Goal: Task Accomplishment & Management: Use online tool/utility

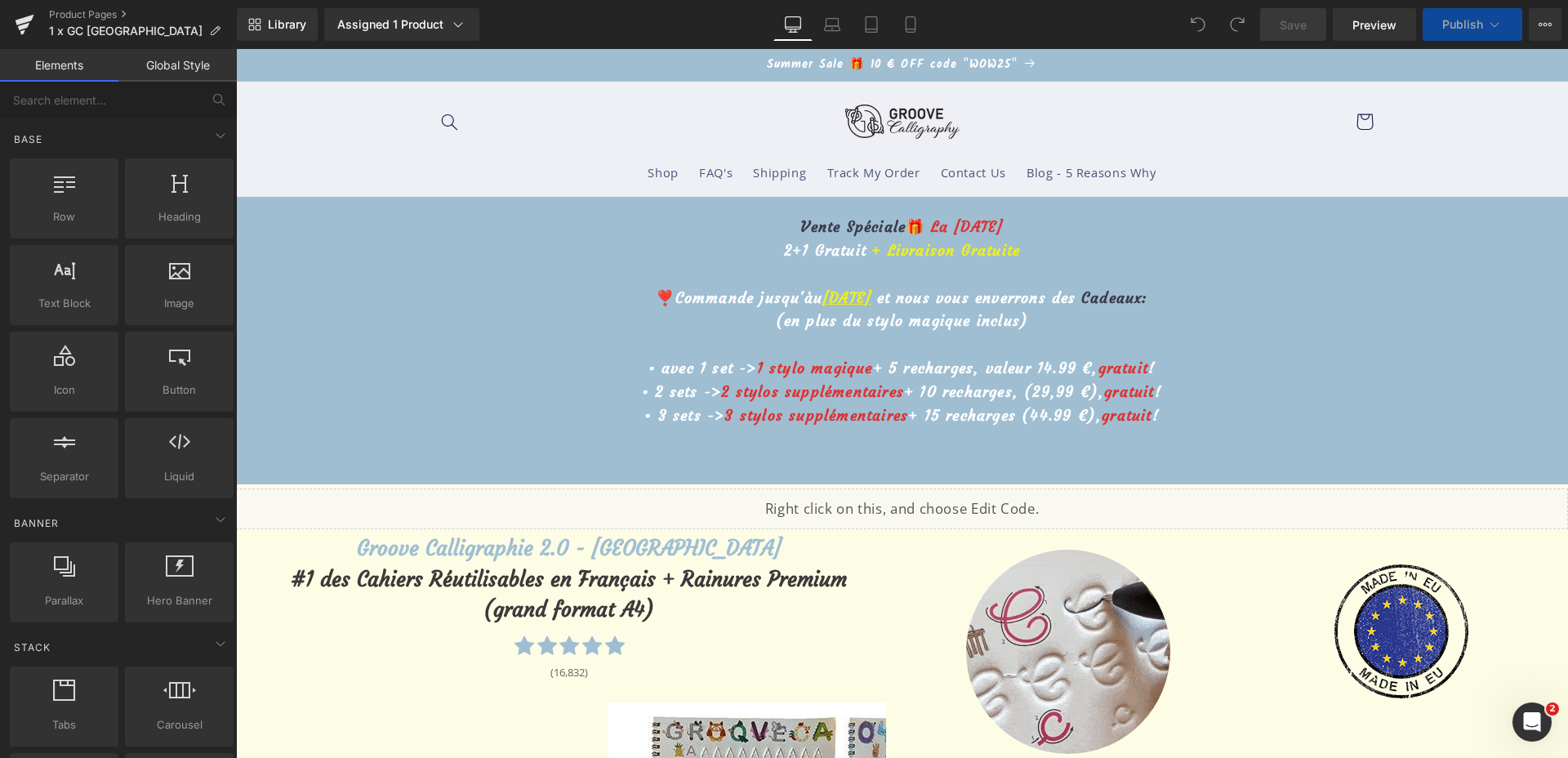
click at [827, 293] on u "26 août" at bounding box center [847, 297] width 49 height 19
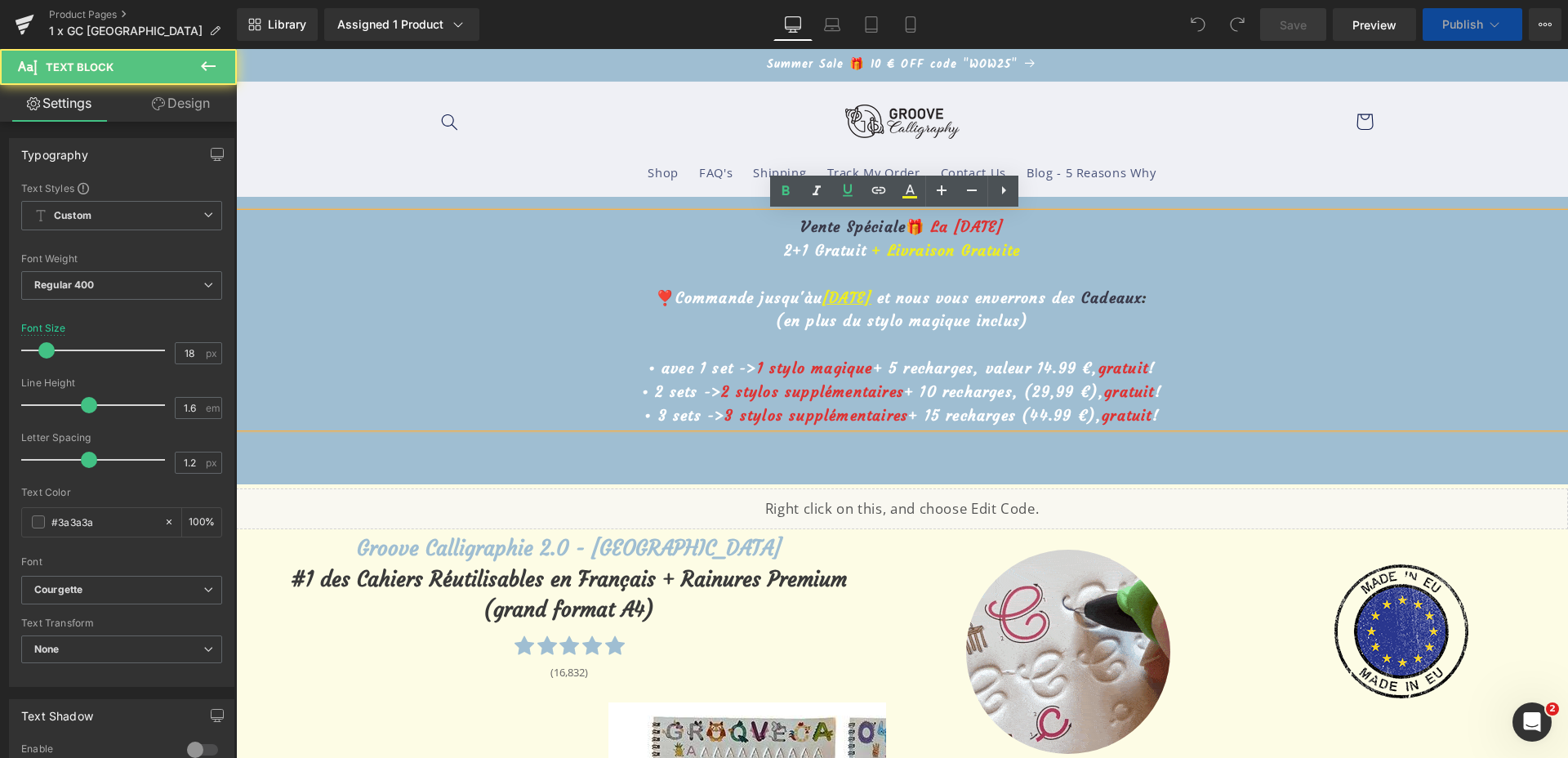
click at [827, 293] on u "26 août" at bounding box center [847, 297] width 49 height 19
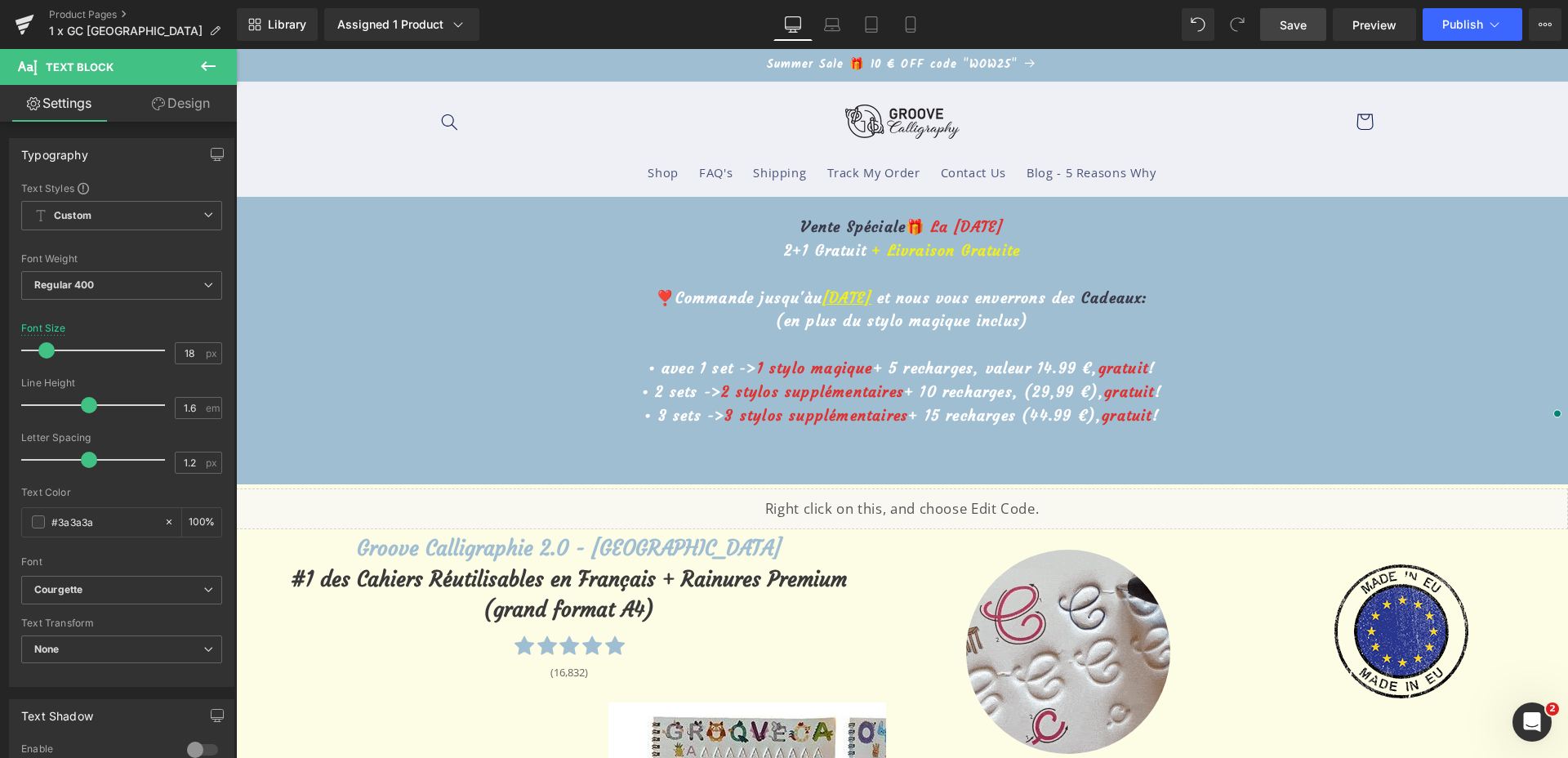
click at [1309, 32] on link "Save" at bounding box center [1294, 23] width 66 height 32
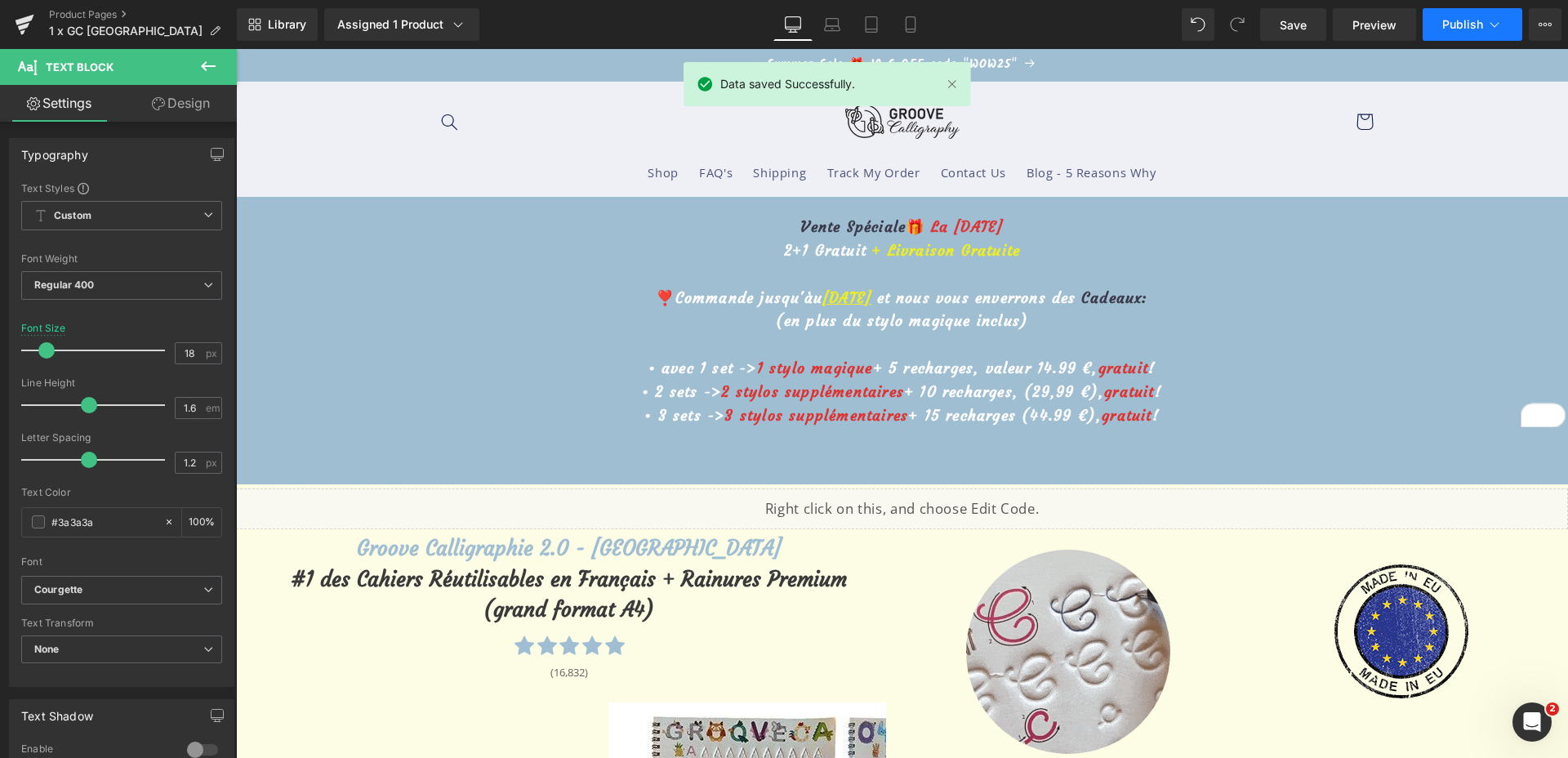
click at [1471, 31] on button "Publish" at bounding box center [1472, 23] width 100 height 32
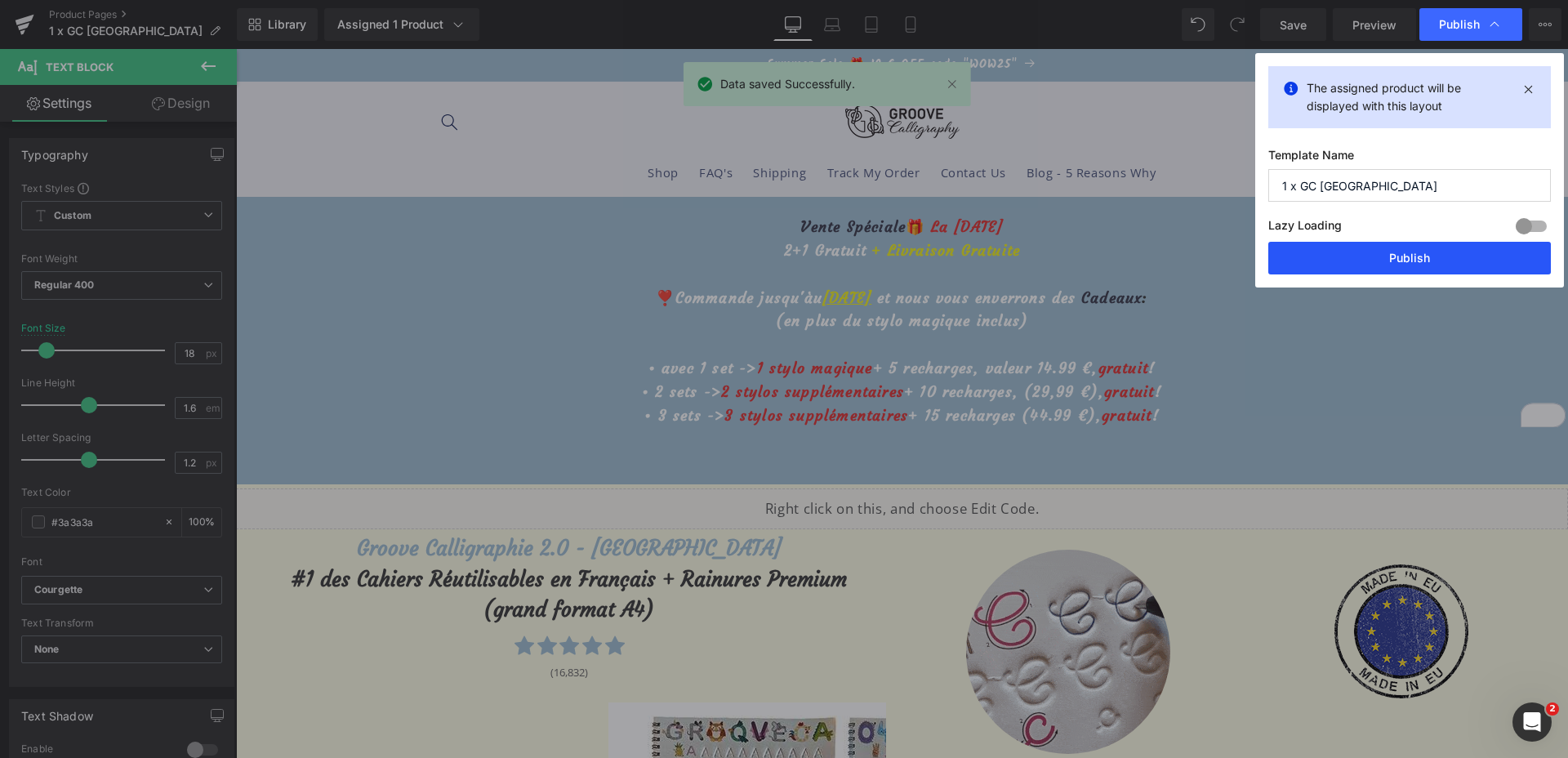
click at [0, 0] on button "Publish" at bounding box center [0, 0] width 0 height 0
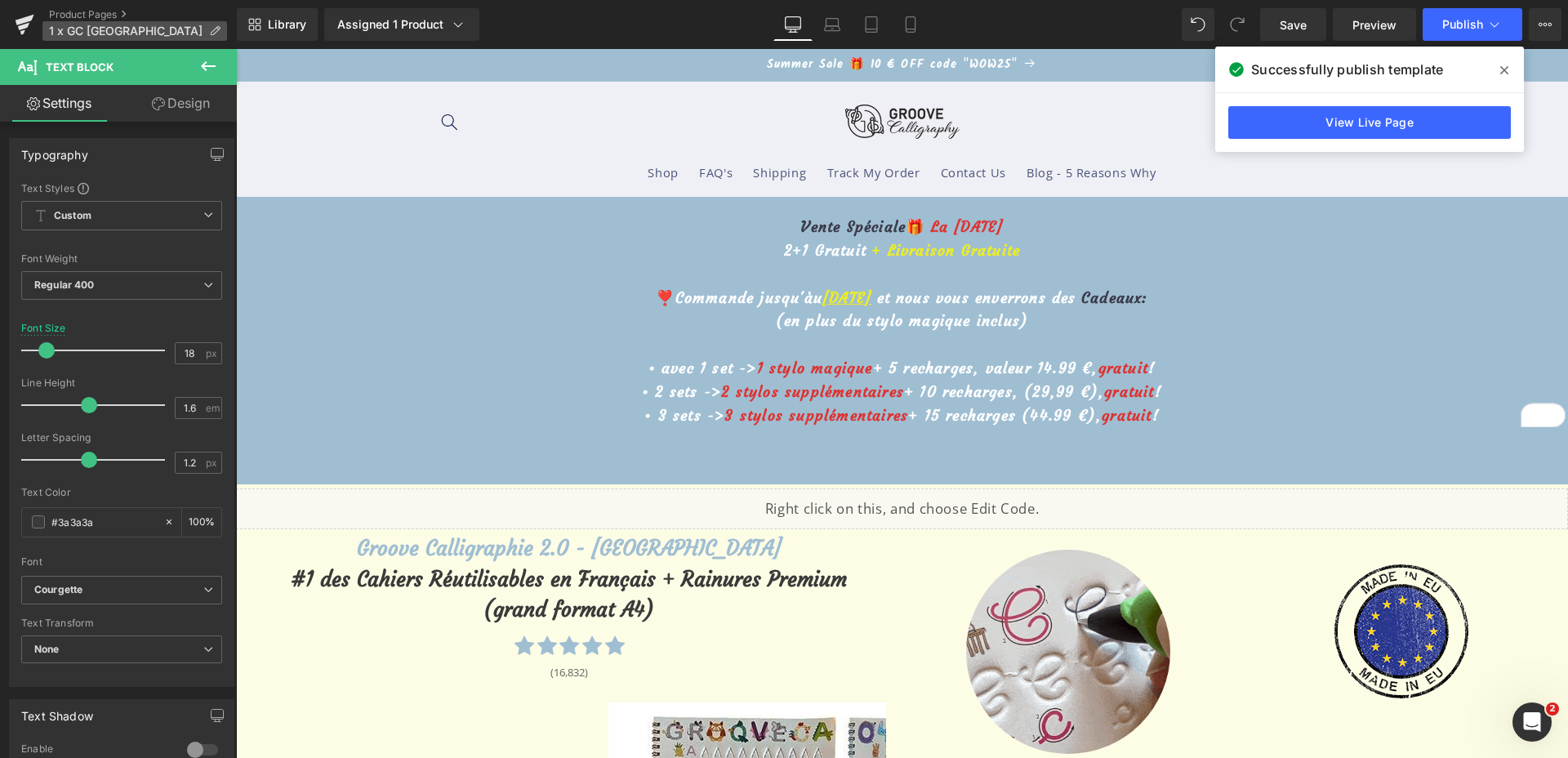
click at [60, 21] on p "1 x GC France" at bounding box center [135, 31] width 184 height 20
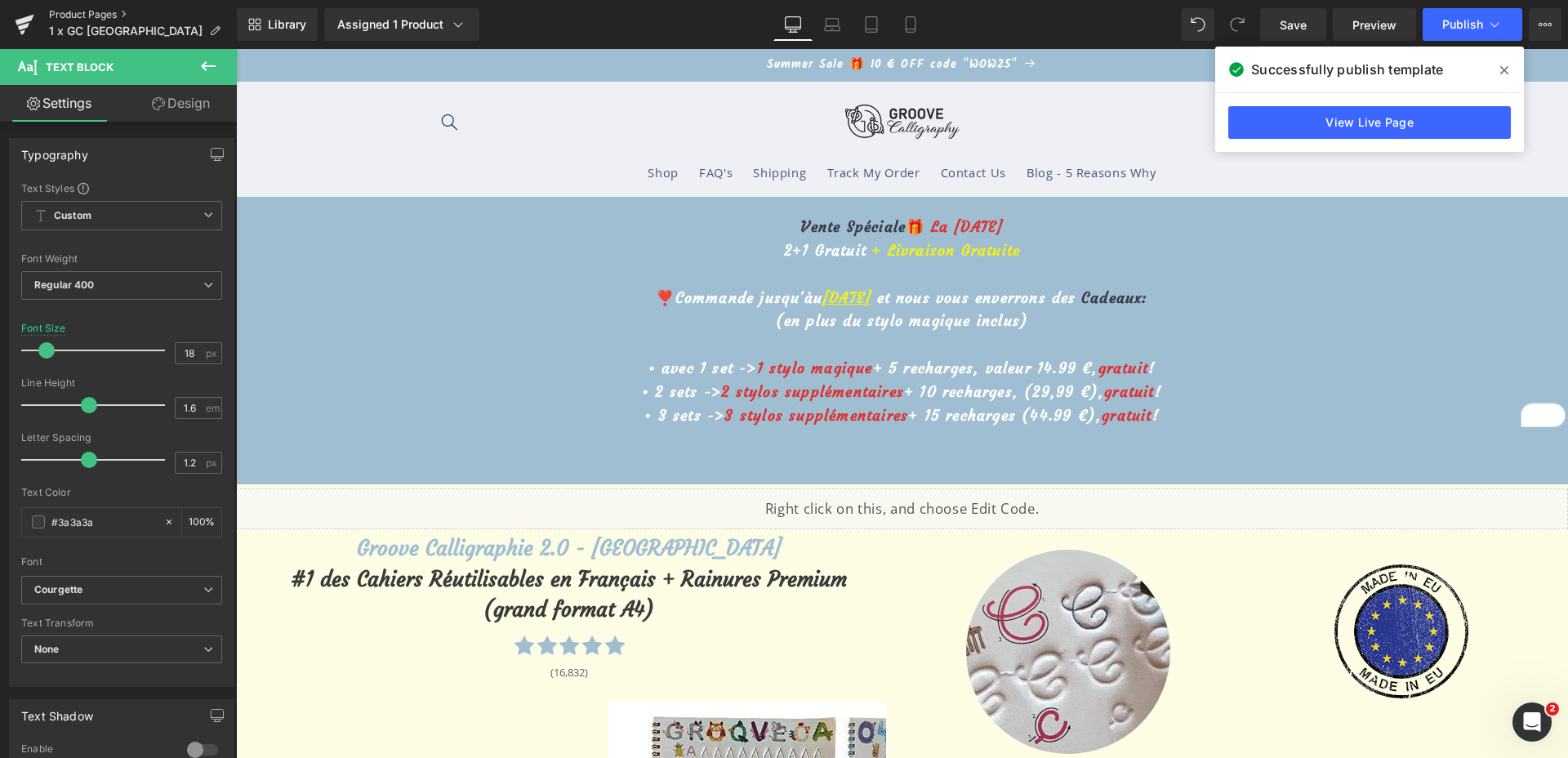
click at [60, 13] on link "Product Pages" at bounding box center [142, 14] width 188 height 13
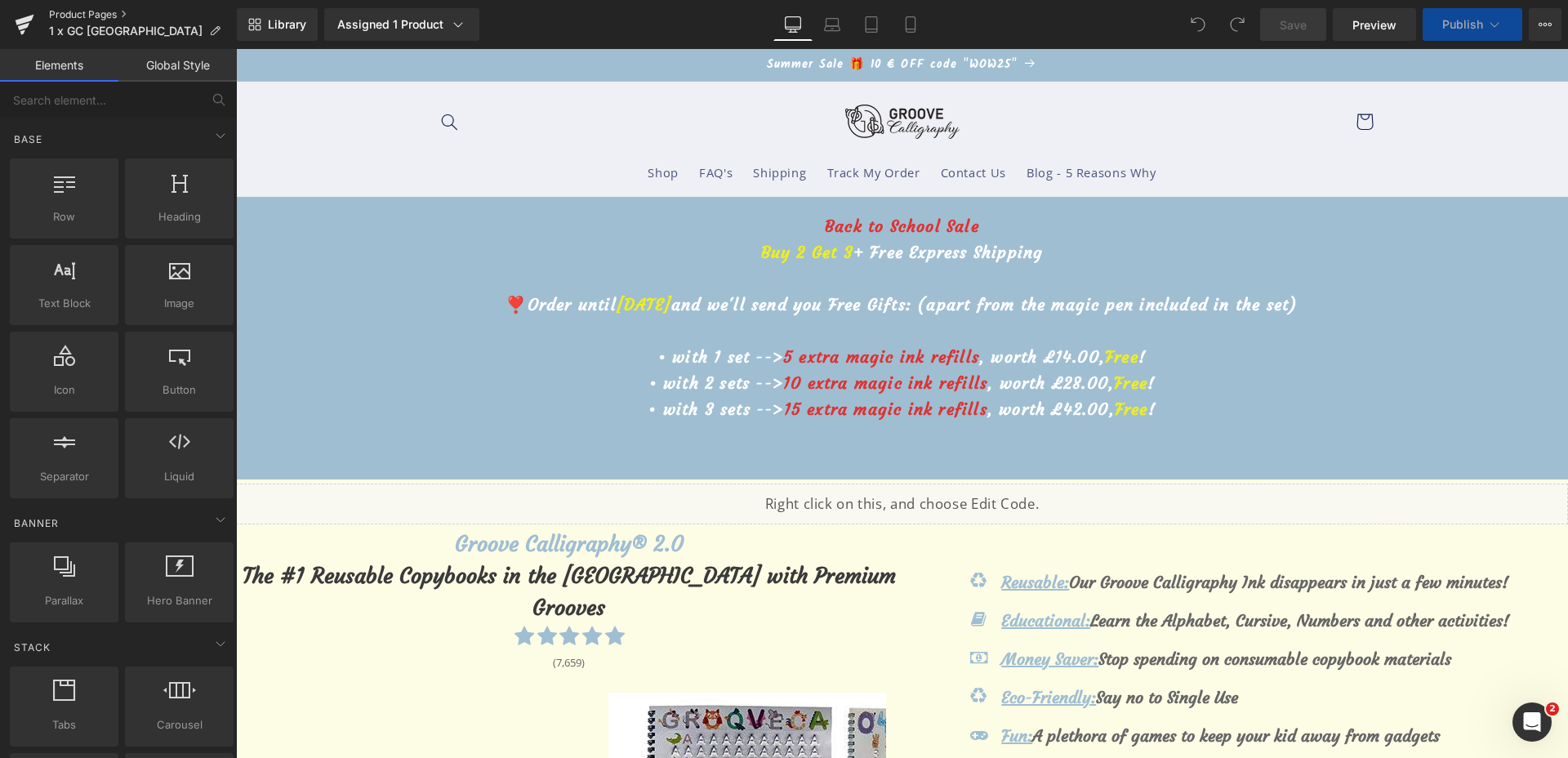
click at [88, 17] on link "Product Pages" at bounding box center [142, 14] width 188 height 13
